Goal: Transaction & Acquisition: Purchase product/service

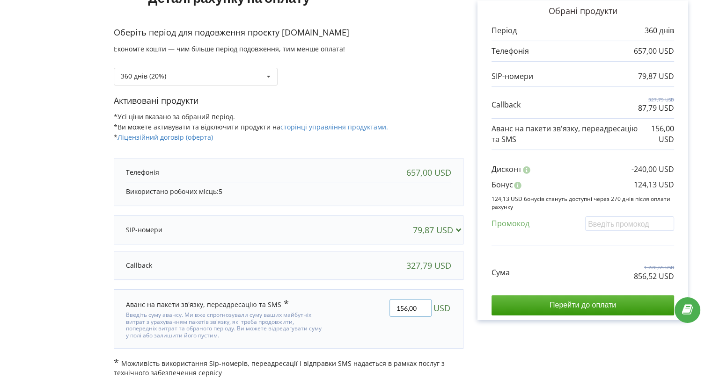
click at [408, 306] on input "156,00" at bounding box center [410, 308] width 42 height 18
type input "516,00"
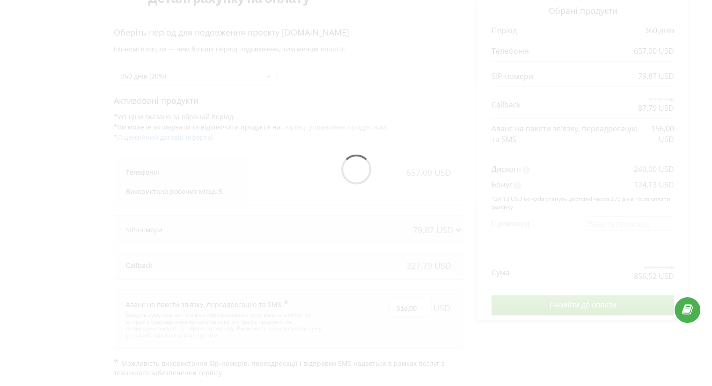
click at [388, 130] on div "Деталі рахунку на оплату Оберіть період для подовження проєкту [DOMAIN_NAME] Ек…" at bounding box center [356, 172] width 692 height 412
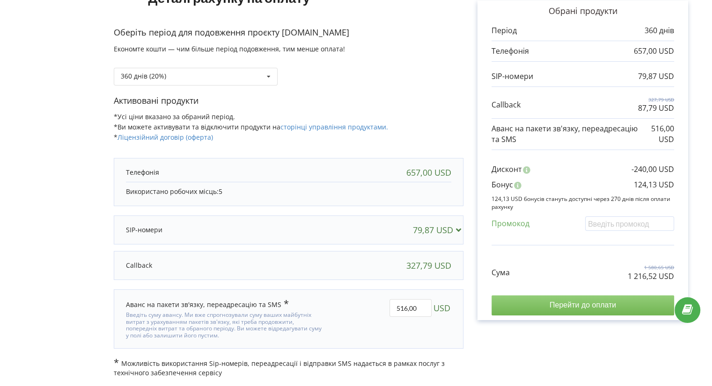
click at [567, 305] on input "Перейти до оплати" at bounding box center [582, 306] width 182 height 20
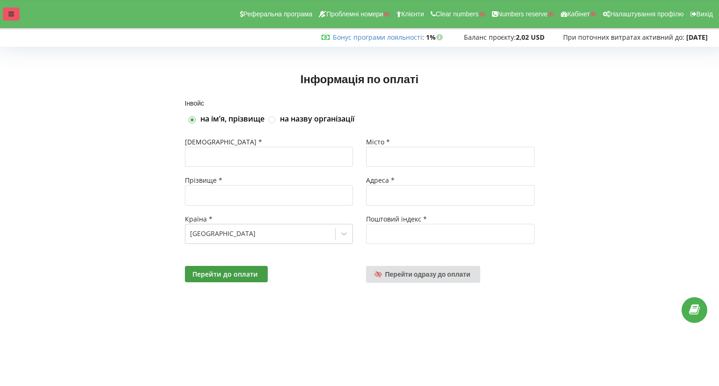
click at [9, 12] on icon at bounding box center [11, 14] width 6 height 7
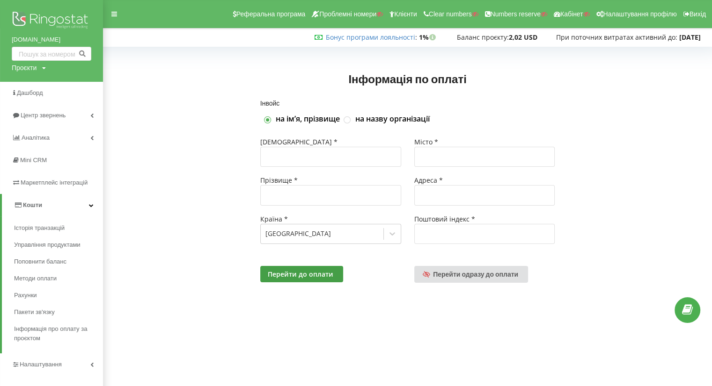
drag, startPoint x: 6, startPoint y: 38, endPoint x: 61, endPoint y: 38, distance: 55.7
click at [61, 38] on div "dariana-trade.com Проєкти Пошук" at bounding box center [51, 41] width 103 height 82
copy link "[DOMAIN_NAME]"
click at [453, 270] on span "Перейти одразу до оплати" at bounding box center [475, 274] width 85 height 8
